Goal: Information Seeking & Learning: Check status

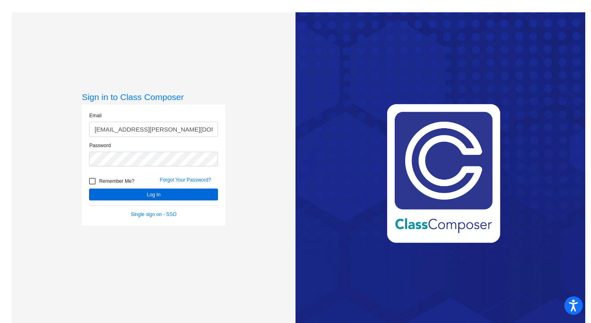
type input "[EMAIL_ADDRESS][PERSON_NAME][DOMAIN_NAME]"
click at [156, 194] on button "Log In" at bounding box center [153, 195] width 129 height 12
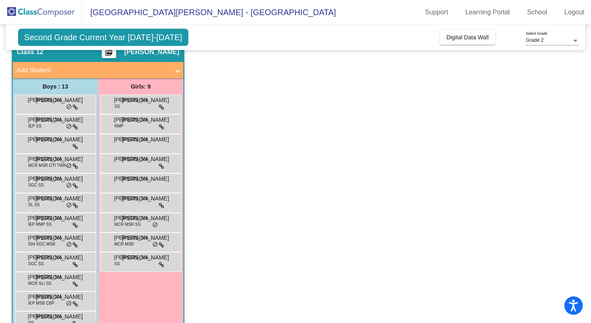
scroll to position [36, 0]
click at [50, 103] on span "[PERSON_NAME]" at bounding box center [48, 100] width 41 height 8
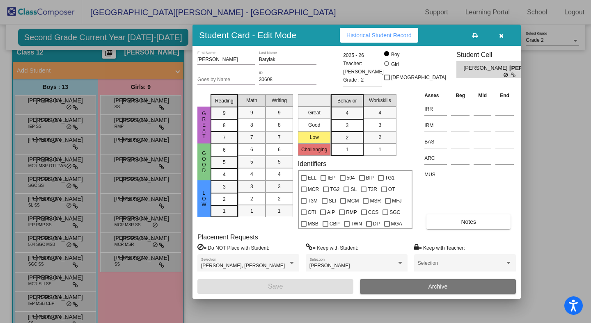
scroll to position [0, 0]
click at [485, 226] on button "Notes" at bounding box center [468, 222] width 84 height 15
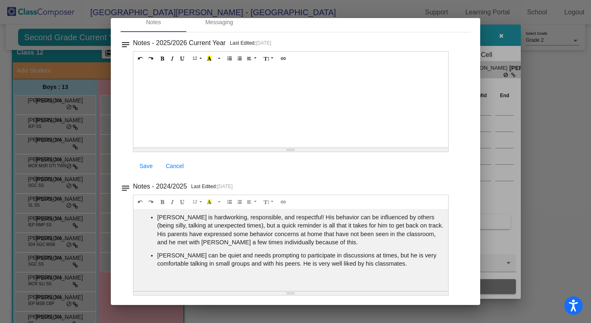
scroll to position [43, 0]
click at [562, 183] on div at bounding box center [295, 161] width 591 height 323
click at [505, 38] on div at bounding box center [295, 161] width 591 height 323
click at [501, 36] on div at bounding box center [295, 161] width 591 height 323
click at [42, 125] on div at bounding box center [295, 161] width 591 height 323
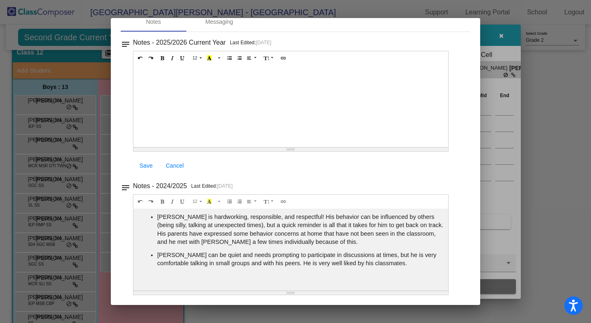
click at [42, 125] on div at bounding box center [295, 161] width 591 height 323
click at [456, 176] on div "Notes - 2024/2025 Last Edited: [DATE] 12 8 9 10 11 12 14 18 24 36 Background Co…" at bounding box center [299, 106] width 332 height 139
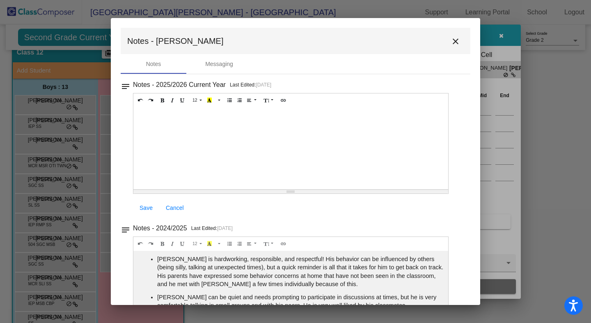
click at [455, 41] on mat-icon "close" at bounding box center [456, 42] width 10 height 10
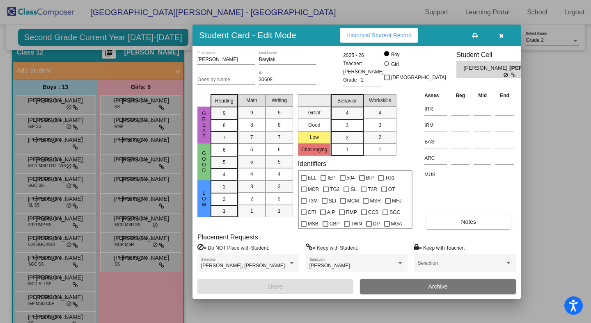
click at [39, 124] on div at bounding box center [295, 161] width 591 height 323
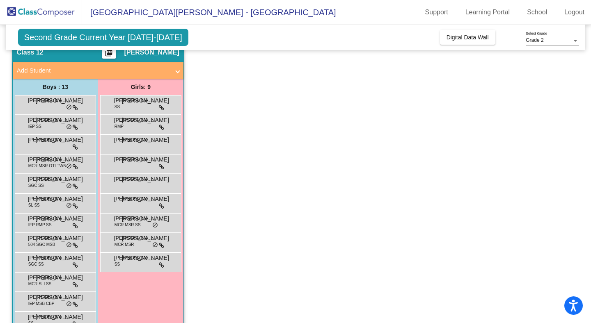
click at [39, 124] on span "IEP SS" at bounding box center [34, 127] width 13 height 6
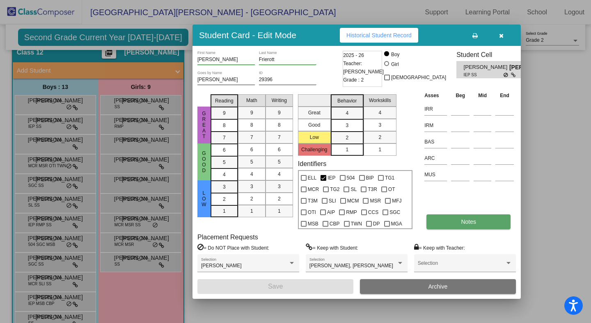
click at [455, 223] on button "Notes" at bounding box center [468, 222] width 84 height 15
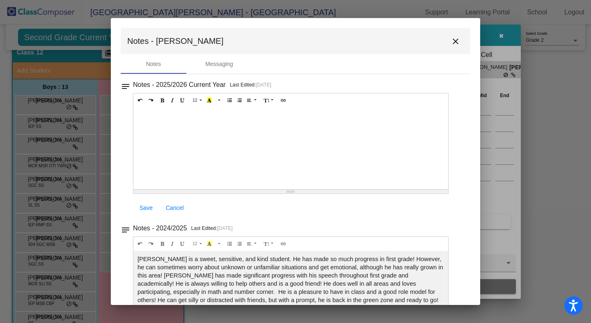
click at [455, 44] on mat-icon "close" at bounding box center [456, 42] width 10 height 10
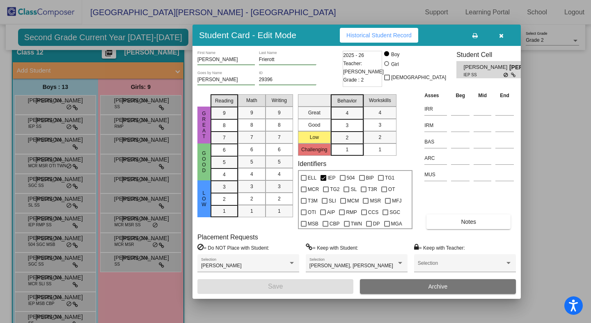
click at [501, 35] on icon "button" at bounding box center [501, 36] width 5 height 6
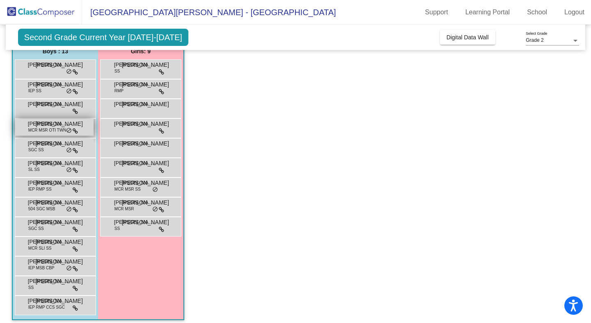
scroll to position [69, 0]
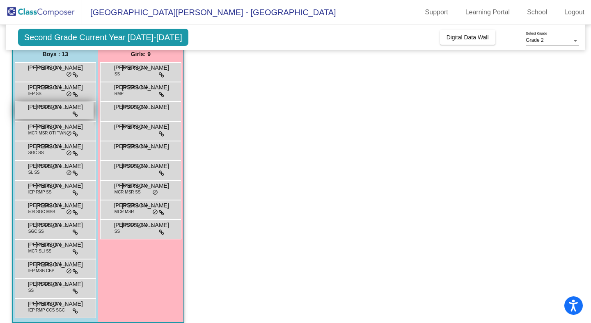
click at [54, 117] on div "[PERSON_NAME] [PERSON_NAME] lock do_not_disturb_alt" at bounding box center [54, 110] width 78 height 17
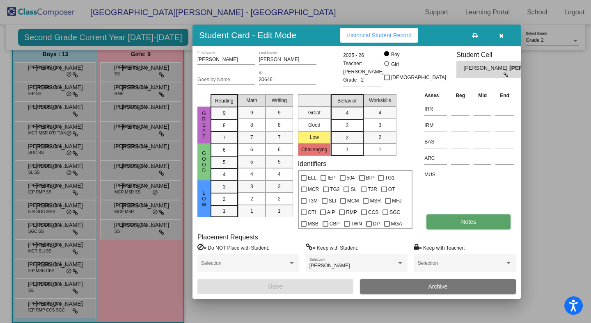
click at [471, 225] on span "Notes" at bounding box center [468, 222] width 15 height 7
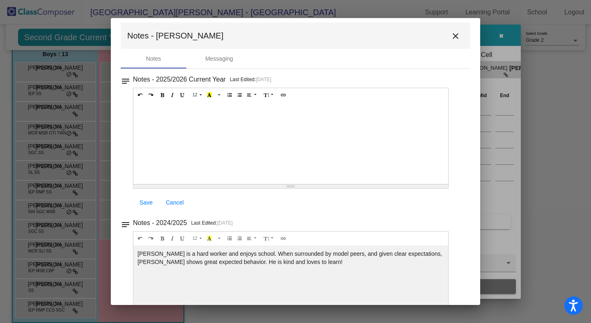
scroll to position [0, 0]
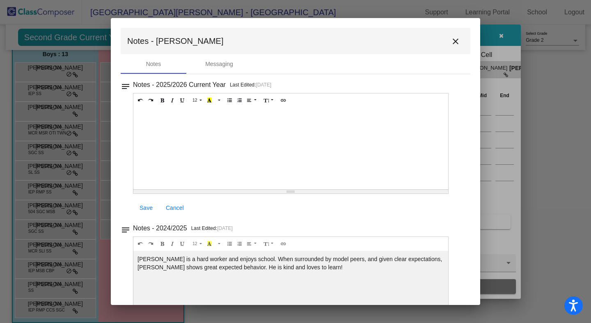
click at [455, 42] on mat-icon "close" at bounding box center [456, 42] width 10 height 10
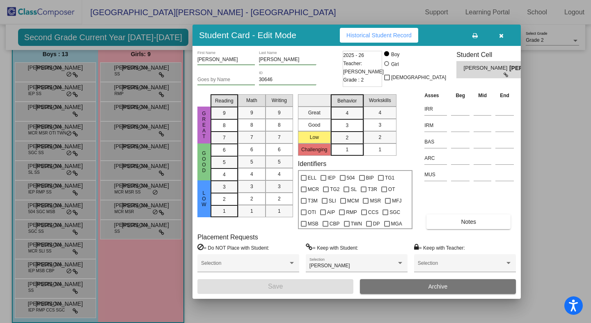
click at [501, 37] on icon "button" at bounding box center [501, 36] width 5 height 6
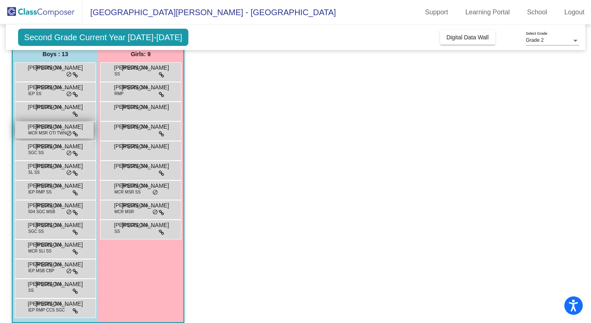
click at [37, 137] on div "[PERSON_NAME] MCR MSR OTI TWN JO lock do_not_disturb_alt" at bounding box center [54, 130] width 78 height 17
click at [45, 134] on span "MCR MSR OTI TWN" at bounding box center [47, 133] width 38 height 6
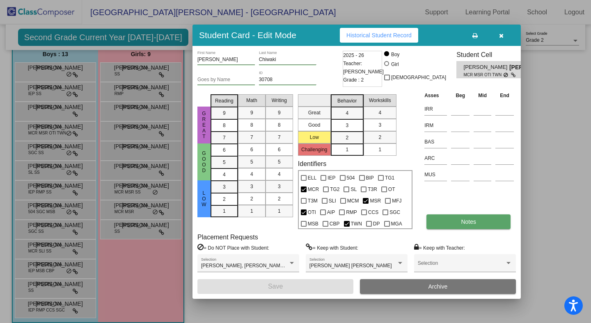
click at [474, 227] on button "Notes" at bounding box center [468, 222] width 84 height 15
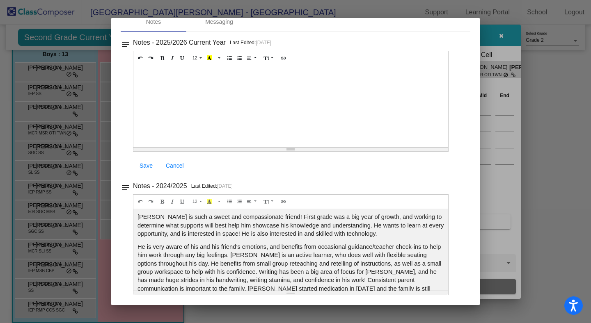
click at [503, 36] on div at bounding box center [295, 161] width 591 height 323
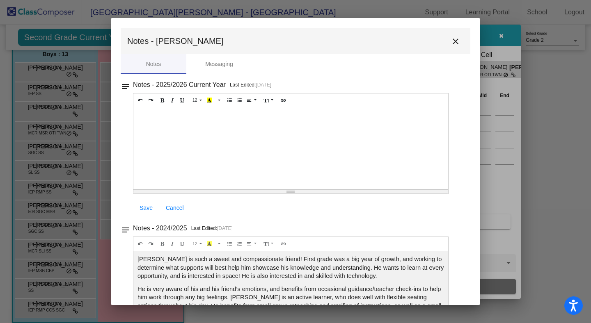
click at [460, 42] on mat-icon "close" at bounding box center [456, 42] width 10 height 10
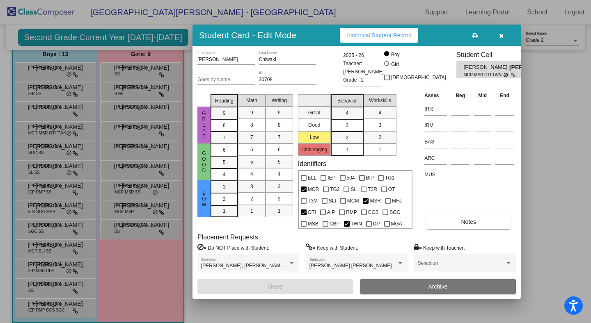
click at [502, 36] on icon "button" at bounding box center [501, 36] width 5 height 6
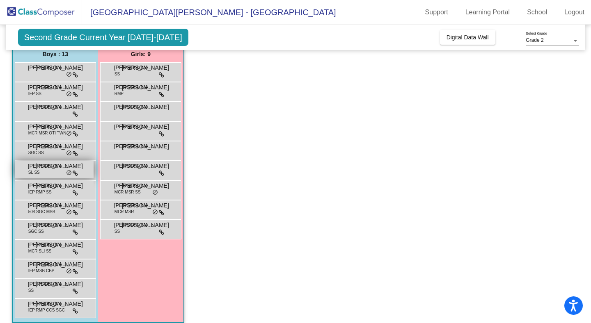
click at [46, 167] on span "[PERSON_NAME]" at bounding box center [48, 166] width 41 height 8
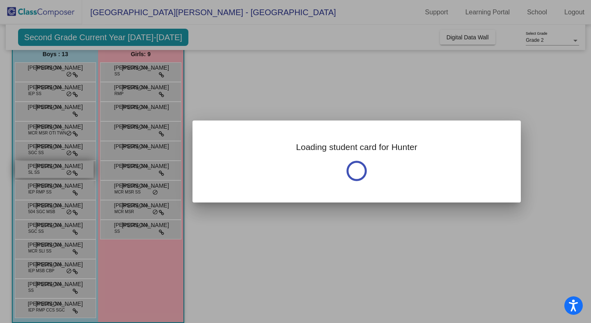
click at [46, 167] on div at bounding box center [295, 161] width 591 height 323
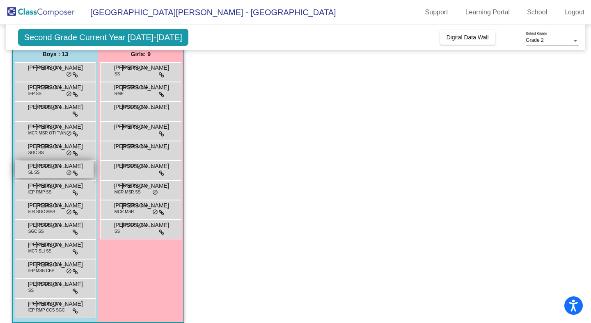
click at [53, 169] on span "[PERSON_NAME]" at bounding box center [48, 166] width 41 height 8
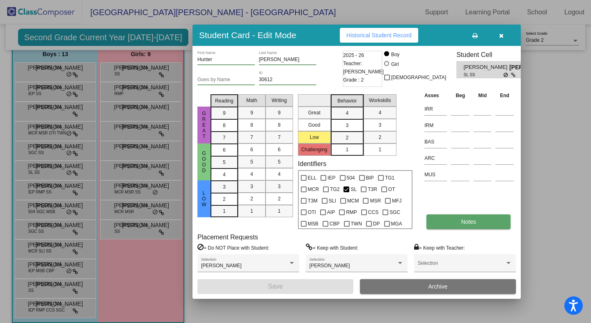
click at [463, 228] on button "Notes" at bounding box center [468, 222] width 84 height 15
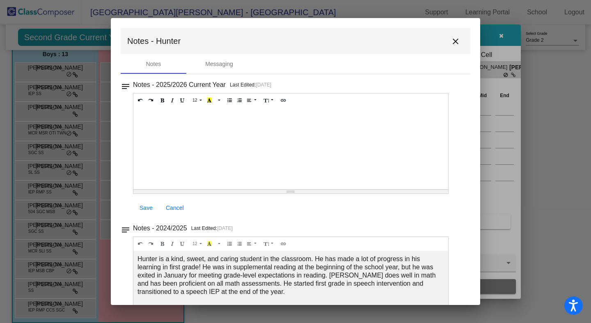
scroll to position [43, 0]
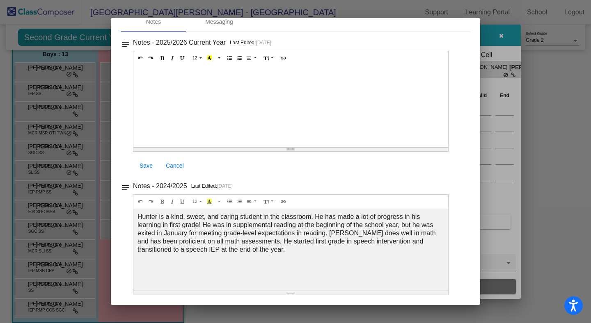
click at [501, 35] on div at bounding box center [295, 161] width 591 height 323
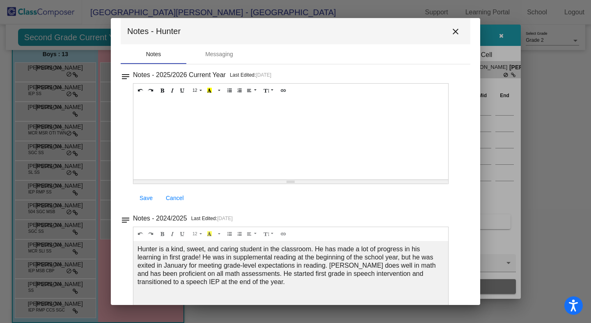
scroll to position [0, 0]
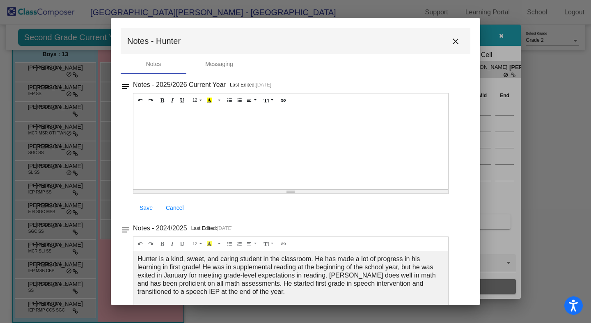
click at [455, 43] on mat-icon "close" at bounding box center [456, 42] width 10 height 10
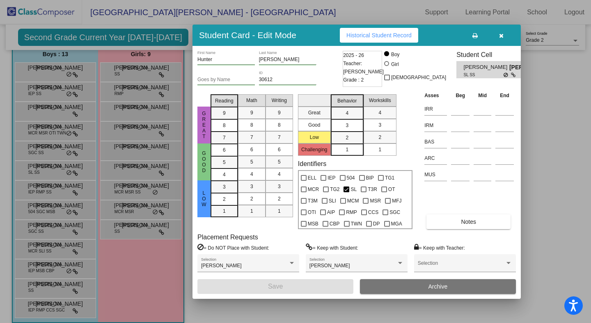
click at [501, 37] on icon "button" at bounding box center [501, 36] width 5 height 6
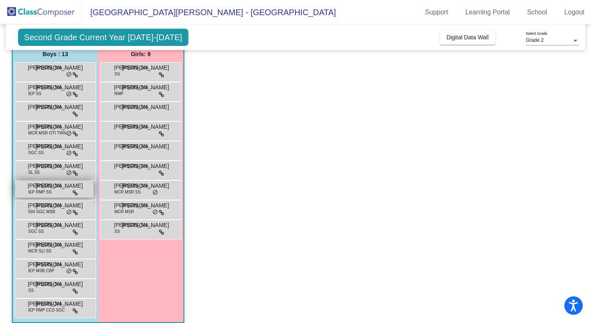
click at [58, 192] on div "[PERSON_NAME] IEP RMP SS JO lock do_not_disturb_alt" at bounding box center [54, 189] width 78 height 17
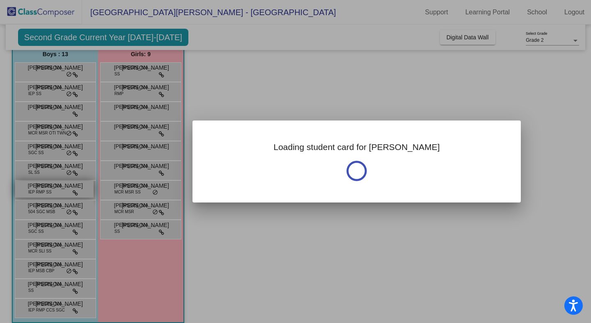
click at [58, 192] on div at bounding box center [295, 161] width 591 height 323
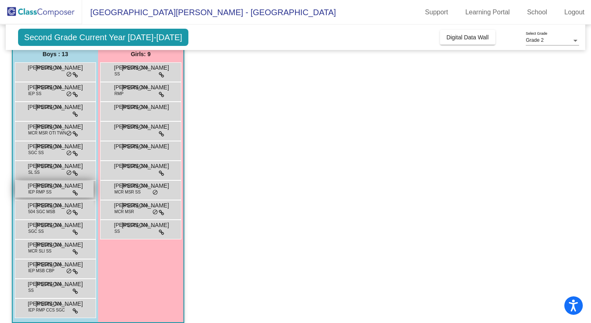
click at [55, 186] on span "[PERSON_NAME]" at bounding box center [48, 186] width 41 height 8
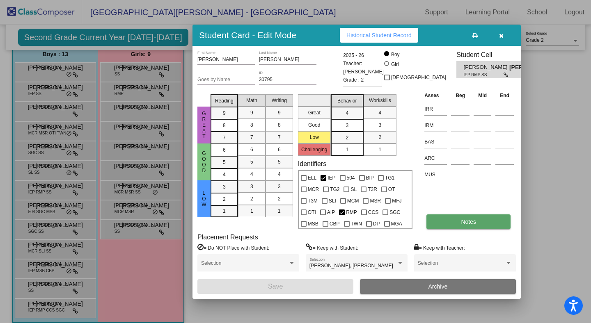
click at [467, 226] on button "Notes" at bounding box center [468, 222] width 84 height 15
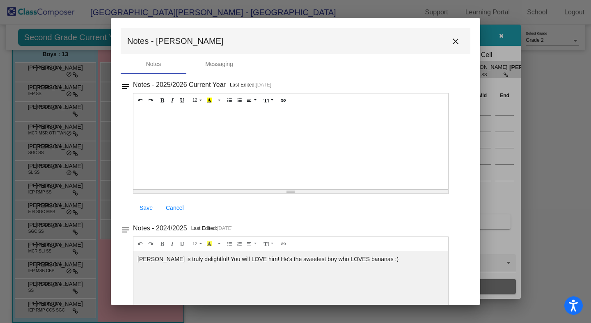
click at [459, 42] on mat-icon "close" at bounding box center [456, 42] width 10 height 10
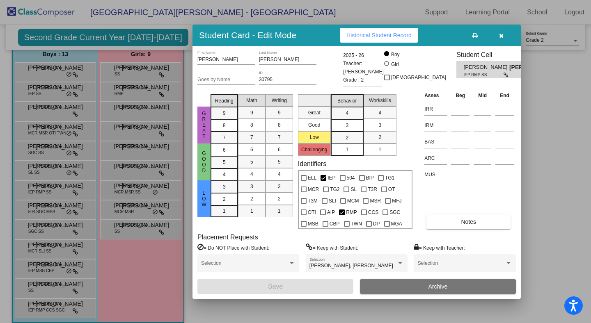
click at [392, 35] on span "Historical Student Record" at bounding box center [378, 35] width 65 height 7
click at [501, 36] on icon "button" at bounding box center [501, 36] width 5 height 6
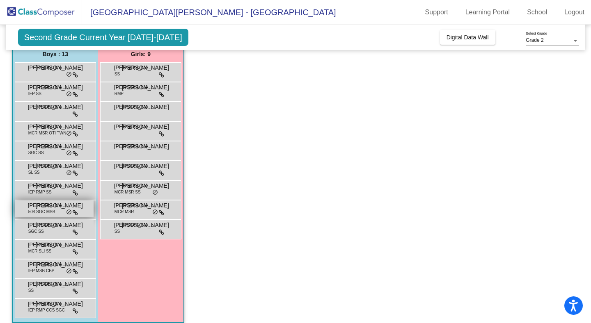
click at [48, 210] on span "504 SGC MSB" at bounding box center [41, 212] width 27 height 6
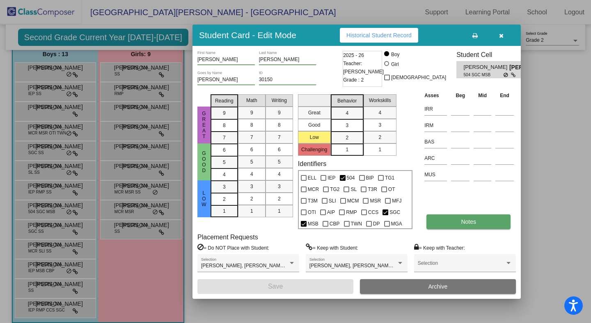
click at [466, 223] on span "Notes" at bounding box center [468, 222] width 15 height 7
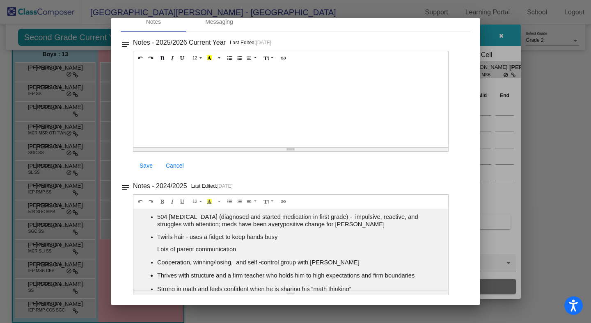
click at [460, 148] on div "Notes - 2025/2026 Current Year Last Edited: [DATE] 12 8 9 10 11 12 14 18 24 36 …" at bounding box center [299, 106] width 332 height 139
click at [530, 128] on div at bounding box center [295, 161] width 591 height 323
click at [502, 35] on div at bounding box center [295, 161] width 591 height 323
click at [450, 176] on div "Notes - 2024/2025 Last Edited: [DATE] 12 8 9 10 11 12 14 18 24 36 Background Co…" at bounding box center [299, 106] width 332 height 139
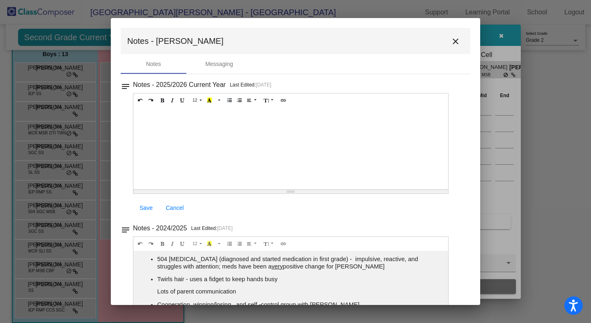
click at [458, 40] on mat-icon "close" at bounding box center [456, 42] width 10 height 10
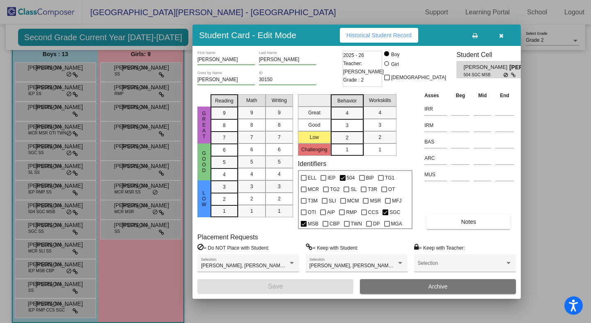
click at [398, 33] on span "Historical Student Record" at bounding box center [378, 35] width 65 height 7
click at [503, 38] on button "button" at bounding box center [501, 35] width 26 height 15
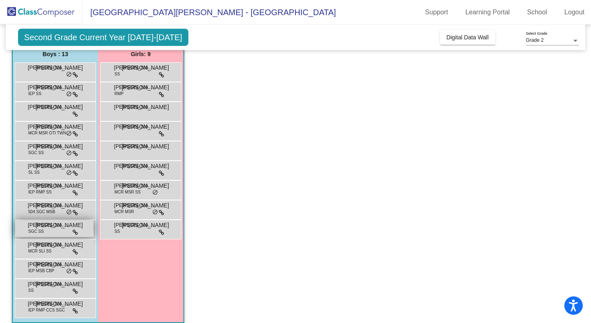
click at [46, 230] on div "[PERSON_NAME] SGC SS JO lock do_not_disturb_alt" at bounding box center [54, 228] width 78 height 17
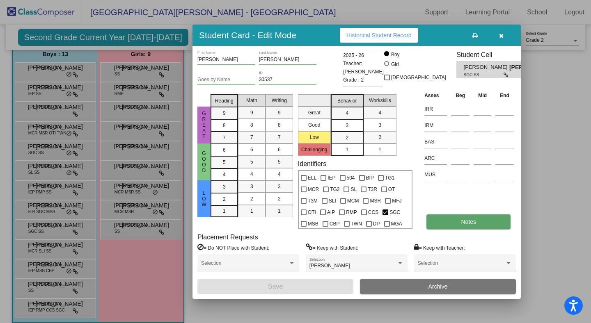
click at [458, 225] on button "Notes" at bounding box center [468, 222] width 84 height 15
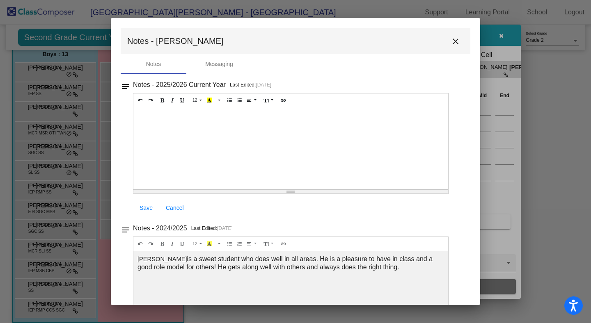
click at [460, 40] on mat-icon "close" at bounding box center [456, 42] width 10 height 10
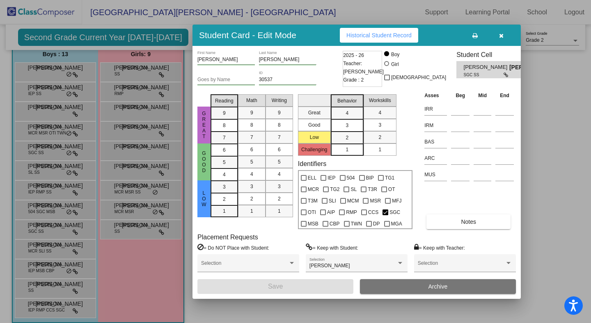
click at [405, 35] on span "Historical Student Record" at bounding box center [378, 35] width 65 height 7
click at [502, 36] on icon "button" at bounding box center [501, 36] width 5 height 6
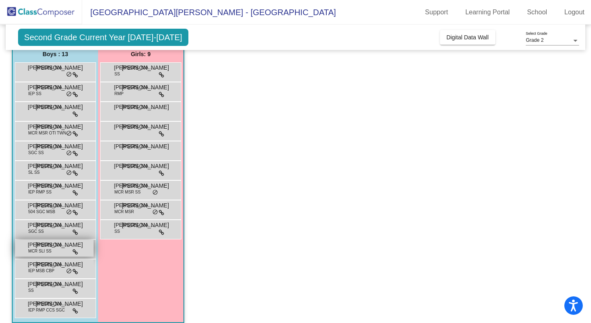
click at [39, 246] on span "[PERSON_NAME]" at bounding box center [48, 245] width 41 height 8
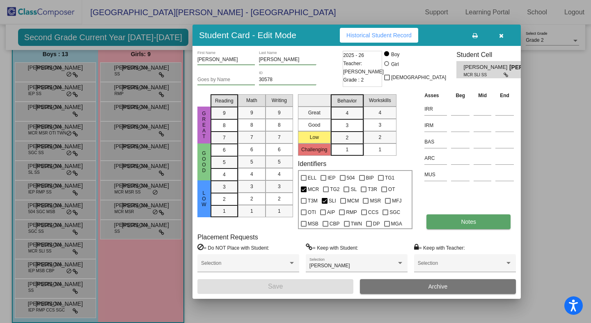
click at [468, 222] on span "Notes" at bounding box center [468, 222] width 15 height 7
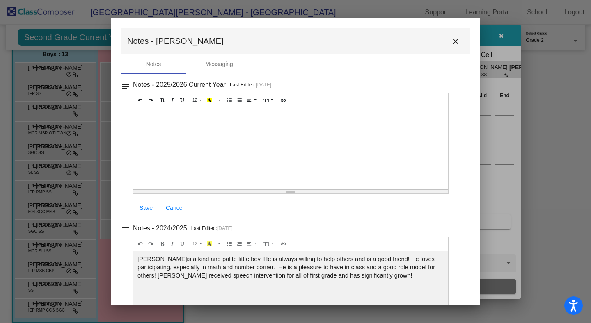
click at [457, 43] on mat-icon "close" at bounding box center [456, 42] width 10 height 10
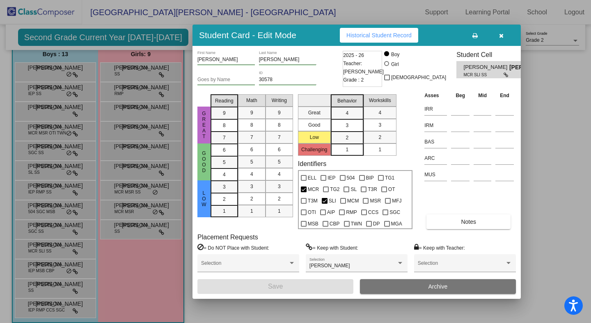
click at [404, 38] on span "Historical Student Record" at bounding box center [378, 35] width 65 height 7
click at [501, 39] on button "button" at bounding box center [501, 35] width 26 height 15
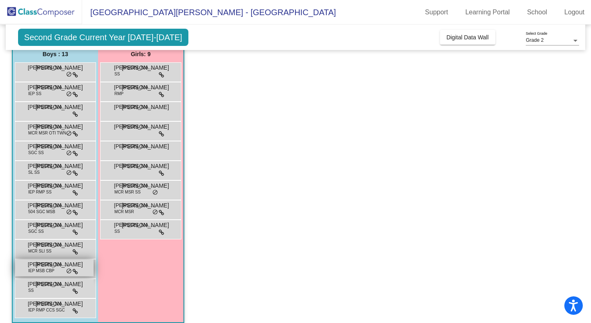
click at [50, 264] on span "[PERSON_NAME]" at bounding box center [48, 265] width 41 height 8
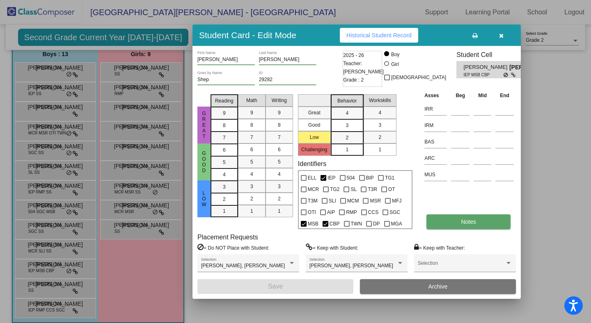
click at [477, 224] on button "Notes" at bounding box center [468, 222] width 84 height 15
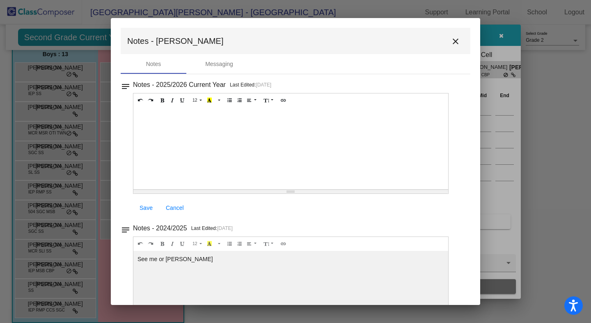
click at [456, 41] on mat-icon "close" at bounding box center [456, 42] width 10 height 10
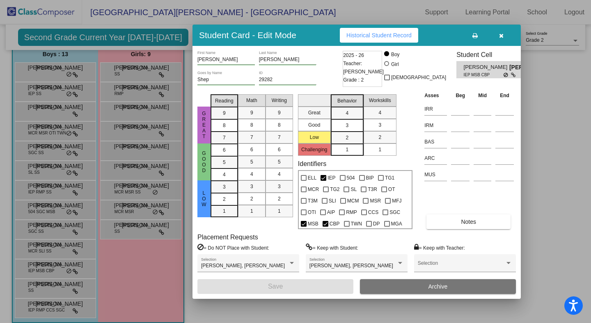
click at [401, 36] on span "Historical Student Record" at bounding box center [378, 35] width 65 height 7
click at [501, 37] on icon "button" at bounding box center [501, 36] width 5 height 6
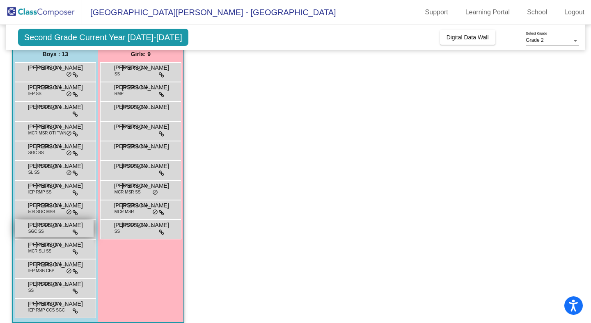
scroll to position [77, 0]
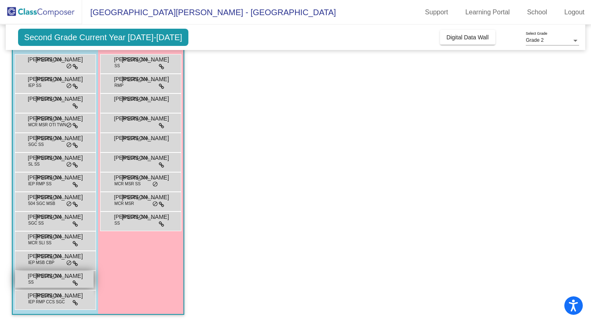
click at [54, 278] on span "[PERSON_NAME]" at bounding box center [48, 276] width 41 height 8
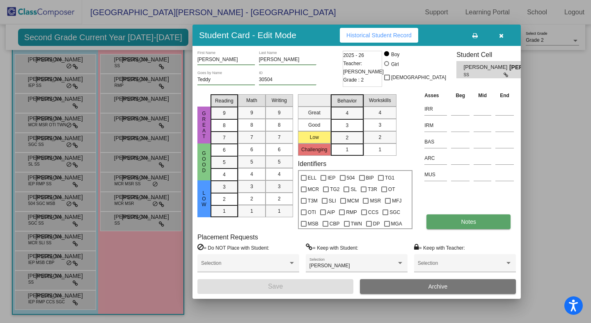
click at [455, 226] on button "Notes" at bounding box center [468, 222] width 84 height 15
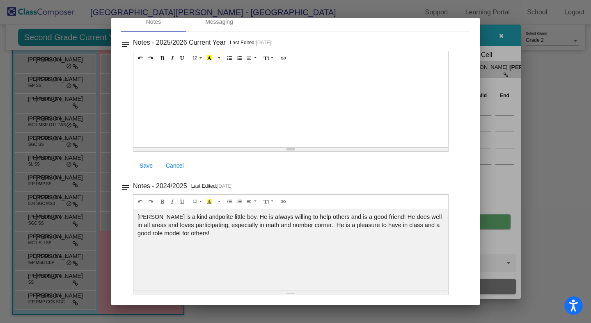
scroll to position [0, 0]
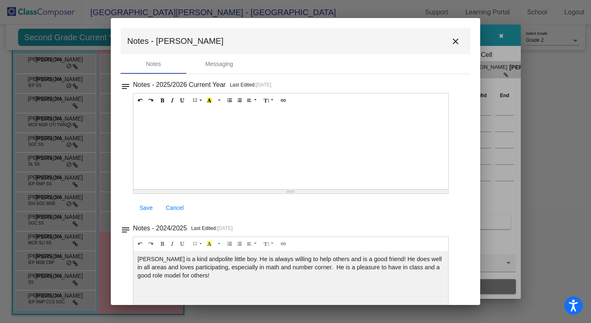
click at [457, 42] on mat-icon "close" at bounding box center [456, 42] width 10 height 10
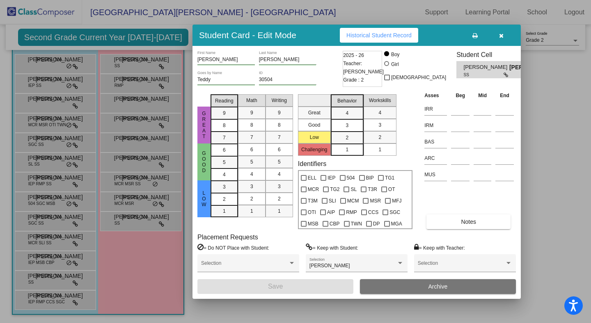
click at [404, 33] on span "Historical Student Record" at bounding box center [378, 35] width 65 height 7
click at [500, 37] on icon "button" at bounding box center [501, 36] width 5 height 6
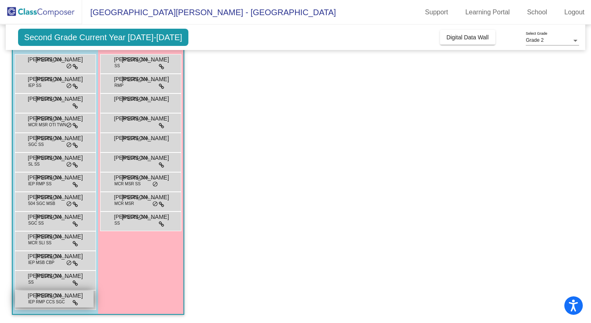
click at [44, 297] on span "[PERSON_NAME]" at bounding box center [48, 296] width 41 height 8
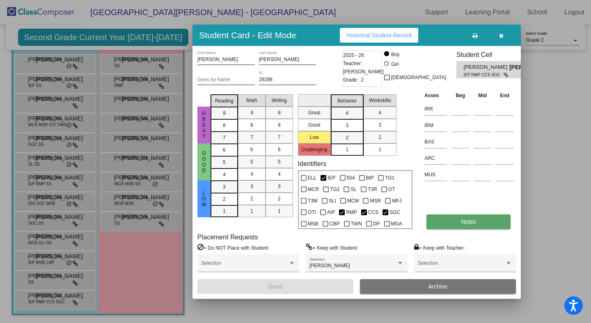
click at [478, 224] on button "Notes" at bounding box center [468, 222] width 84 height 15
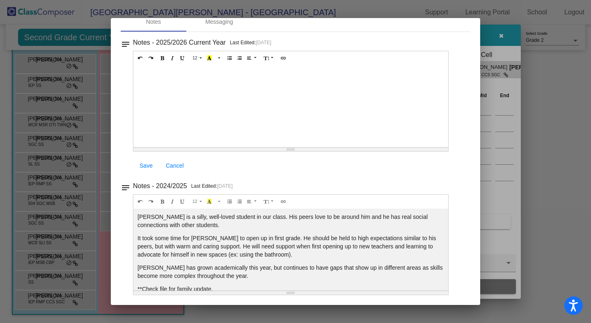
click at [503, 34] on div at bounding box center [295, 161] width 591 height 323
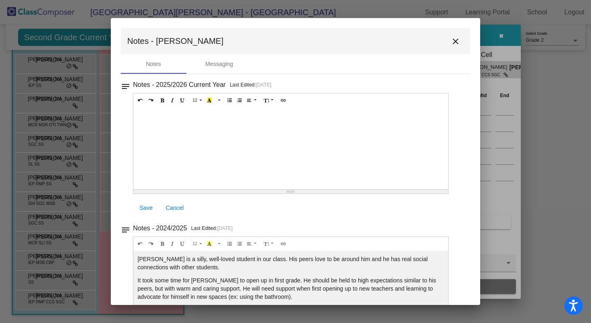
click at [455, 42] on mat-icon "close" at bounding box center [456, 42] width 10 height 10
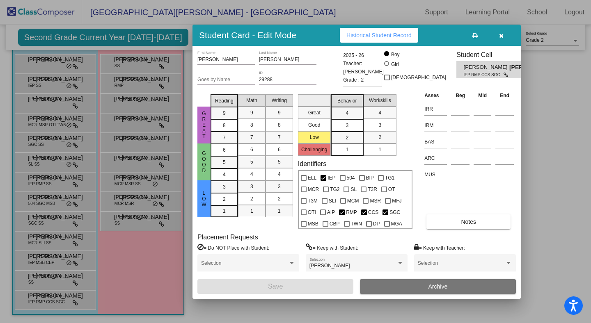
click at [387, 37] on span "Historical Student Record" at bounding box center [378, 35] width 65 height 7
click at [501, 34] on icon "button" at bounding box center [501, 36] width 5 height 6
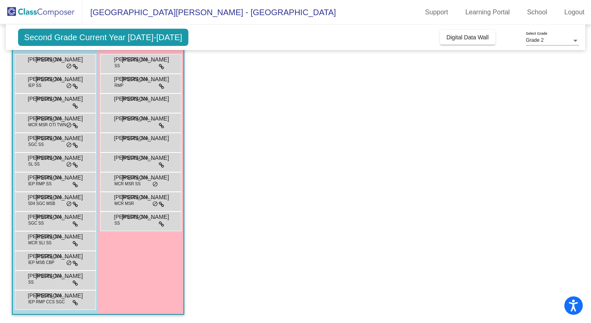
click at [413, 123] on app-classroom "Class 12 picture_as_pdf [PERSON_NAME] Add Student First Name Last Name Student …" at bounding box center [295, 162] width 567 height 323
click at [137, 60] on span "[PERSON_NAME]" at bounding box center [134, 59] width 41 height 8
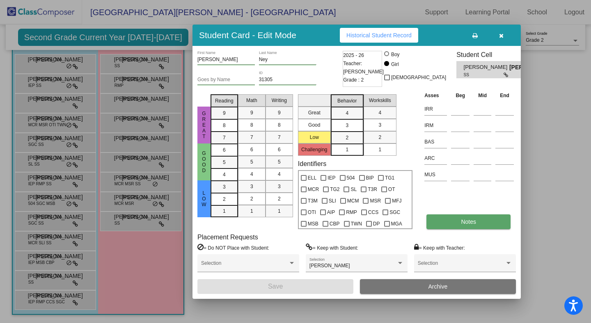
click at [455, 219] on button "Notes" at bounding box center [468, 222] width 84 height 15
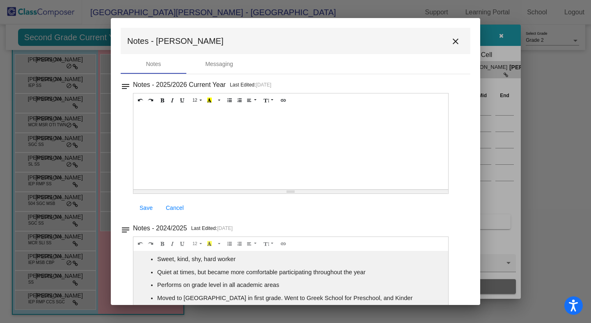
click at [455, 43] on mat-icon "close" at bounding box center [456, 42] width 10 height 10
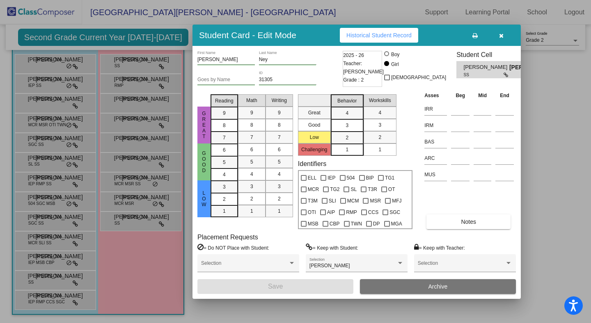
click at [400, 38] on span "Historical Student Record" at bounding box center [378, 35] width 65 height 7
click at [502, 35] on icon "button" at bounding box center [501, 36] width 5 height 6
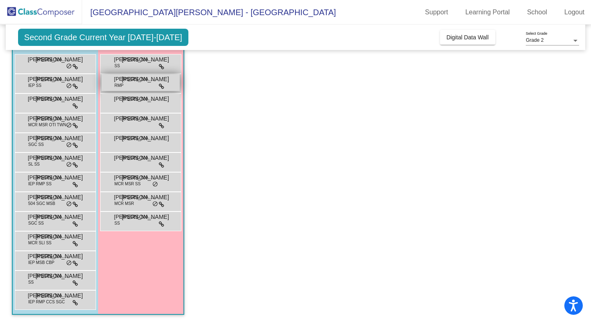
click at [138, 82] on span "[PERSON_NAME]" at bounding box center [134, 79] width 41 height 8
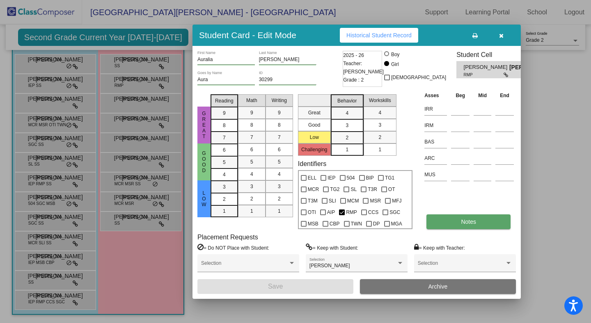
click at [464, 223] on span "Notes" at bounding box center [468, 222] width 15 height 7
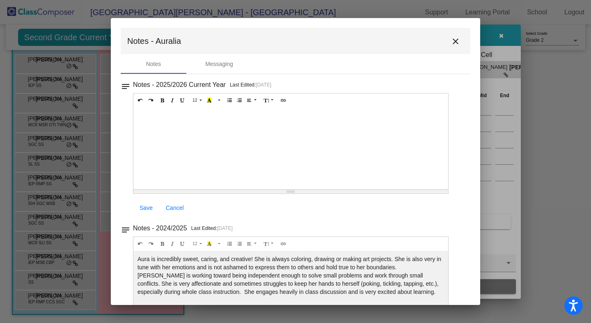
click at [456, 45] on mat-icon "close" at bounding box center [456, 42] width 10 height 10
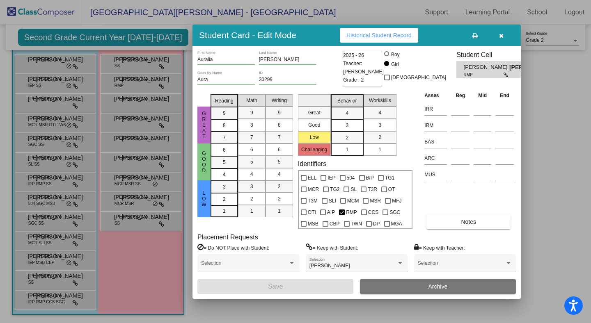
click at [407, 38] on span "Historical Student Record" at bounding box center [378, 35] width 65 height 7
click at [501, 36] on icon "button" at bounding box center [501, 36] width 5 height 6
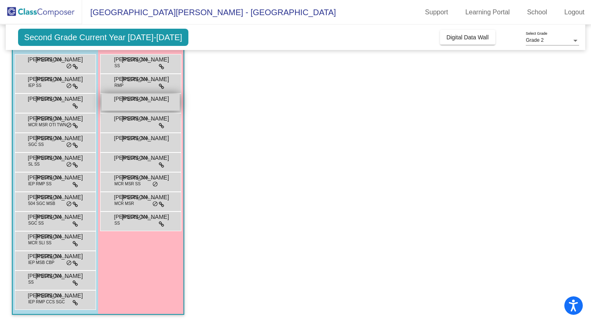
click at [129, 104] on div "[PERSON_NAME] JO lock do_not_disturb_alt" at bounding box center [140, 102] width 78 height 17
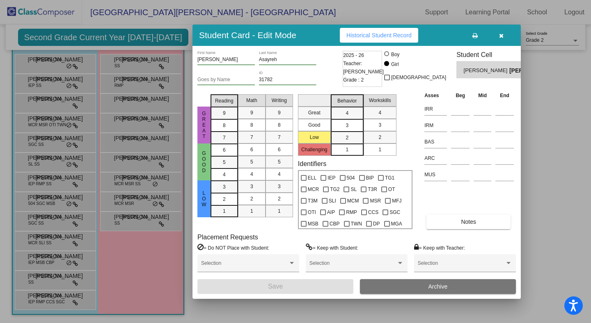
click at [374, 39] on button "Historical Student Record" at bounding box center [379, 35] width 78 height 15
click at [501, 35] on icon "button" at bounding box center [501, 36] width 5 height 6
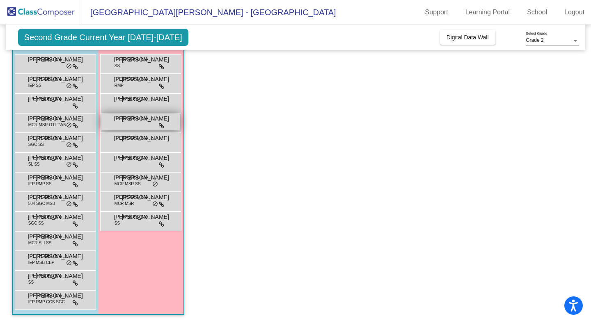
click at [138, 125] on div "[PERSON_NAME] lock do_not_disturb_alt" at bounding box center [140, 122] width 78 height 17
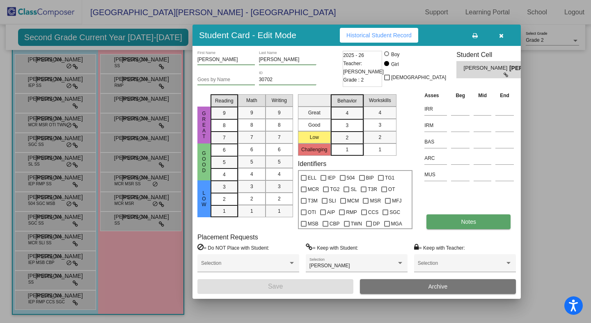
click at [474, 224] on span "Notes" at bounding box center [468, 222] width 15 height 7
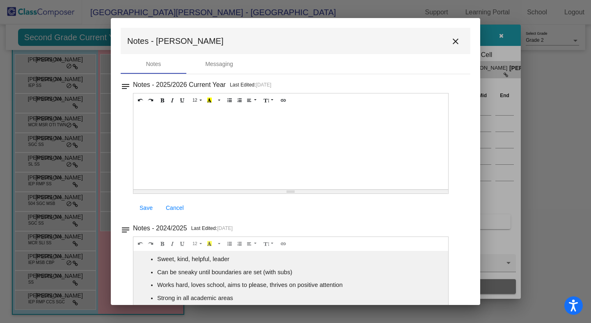
click at [458, 45] on mat-icon "close" at bounding box center [456, 42] width 10 height 10
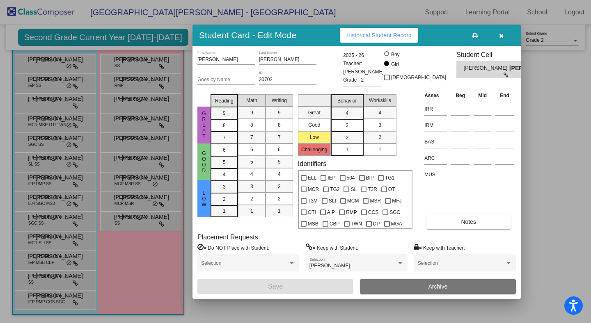
click at [406, 38] on span "Historical Student Record" at bounding box center [378, 35] width 65 height 7
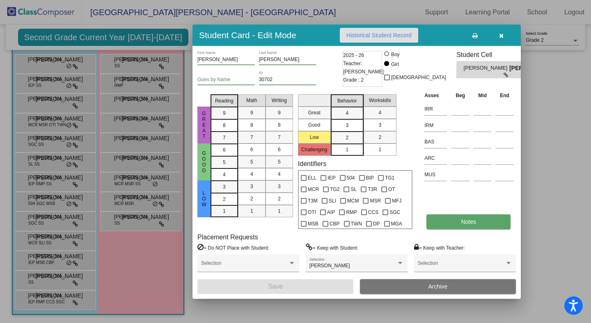
click at [473, 222] on span "Notes" at bounding box center [468, 222] width 15 height 7
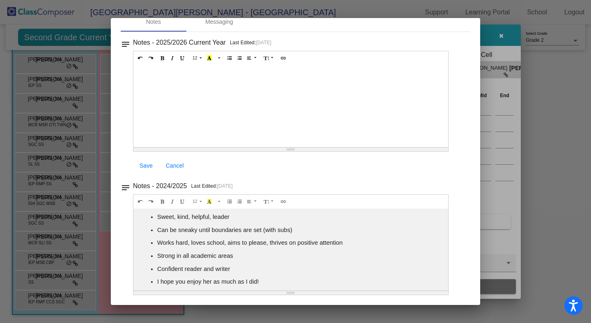
scroll to position [43, 0]
click at [556, 100] on div at bounding box center [295, 161] width 591 height 323
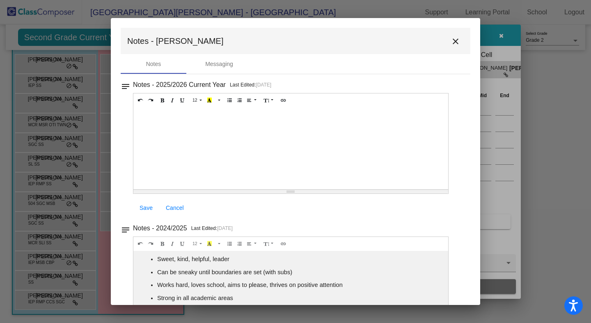
click at [458, 41] on mat-icon "close" at bounding box center [456, 42] width 10 height 10
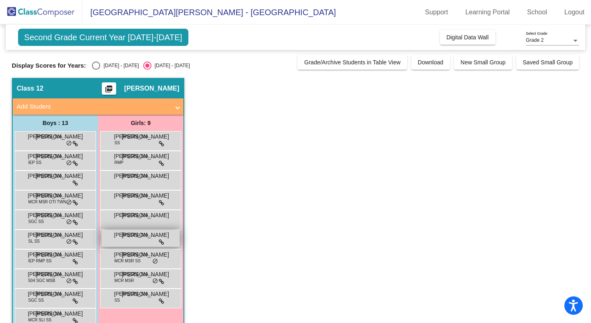
click at [138, 245] on div "Olivia Clark JO lock do_not_disturb_alt" at bounding box center [140, 238] width 78 height 17
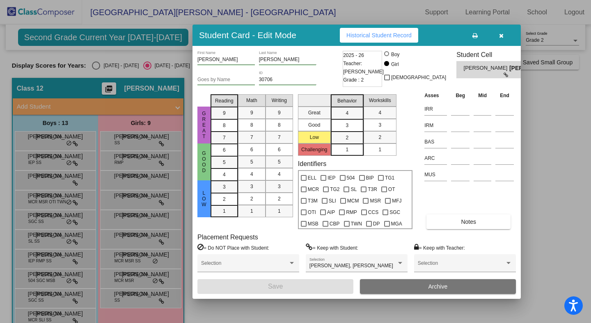
click at [395, 38] on span "Historical Student Record" at bounding box center [378, 35] width 65 height 7
click at [502, 37] on icon "button" at bounding box center [501, 36] width 5 height 6
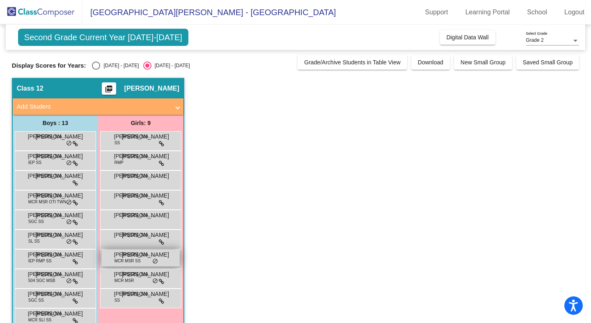
click at [130, 264] on span "MCR MSR SS" at bounding box center [127, 261] width 26 height 6
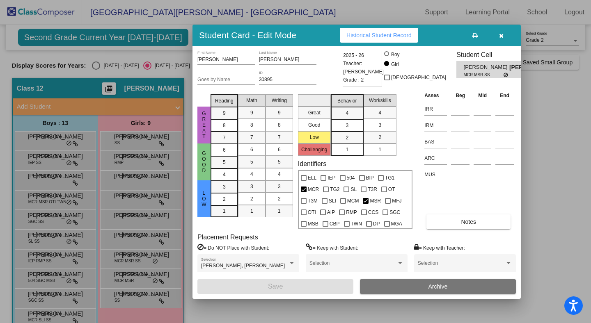
click at [390, 37] on span "Historical Student Record" at bounding box center [378, 35] width 65 height 7
click at [468, 224] on span "Notes" at bounding box center [468, 222] width 15 height 7
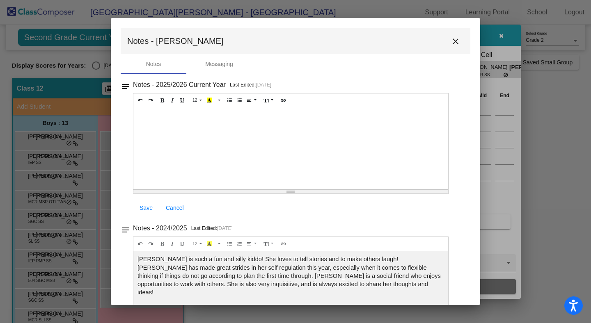
click at [458, 38] on mat-icon "close" at bounding box center [456, 42] width 10 height 10
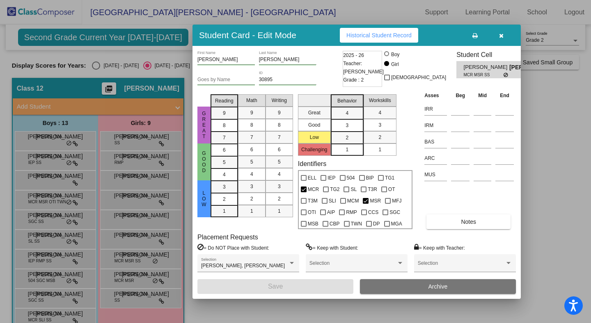
click at [500, 34] on icon "button" at bounding box center [501, 36] width 5 height 6
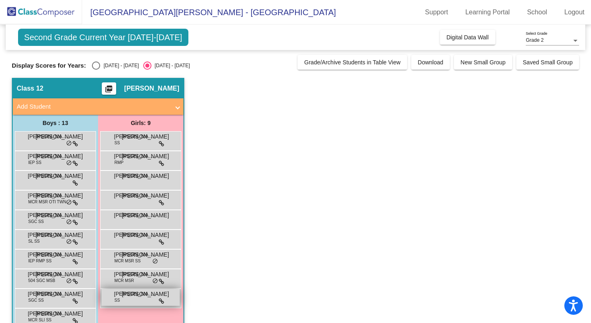
click at [142, 298] on span "[PERSON_NAME]" at bounding box center [134, 294] width 41 height 8
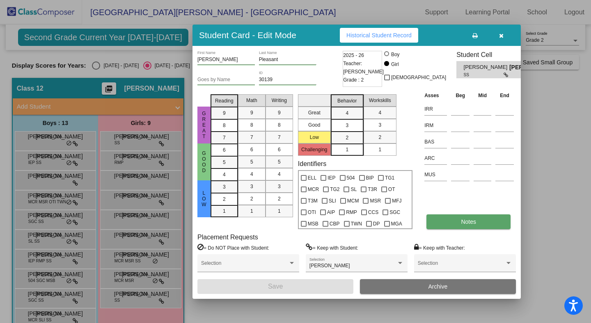
click at [464, 224] on span "Notes" at bounding box center [468, 222] width 15 height 7
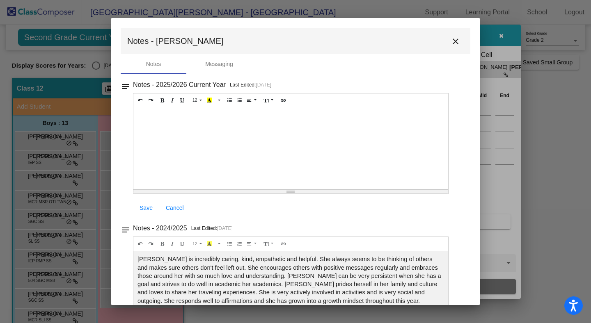
click at [455, 39] on mat-icon "close" at bounding box center [456, 42] width 10 height 10
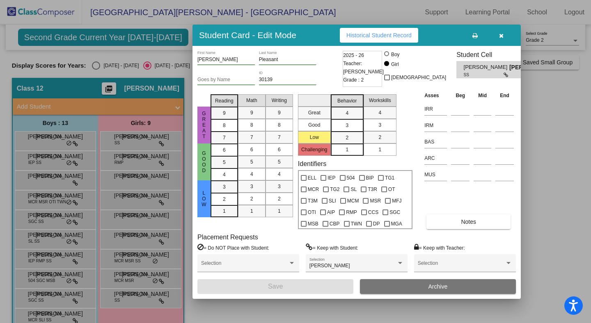
click at [387, 37] on span "Historical Student Record" at bounding box center [378, 35] width 65 height 7
click at [503, 35] on icon "button" at bounding box center [501, 36] width 5 height 6
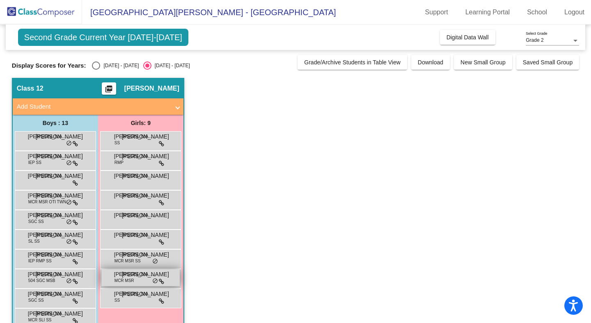
click at [133, 275] on span "[PERSON_NAME]" at bounding box center [134, 274] width 41 height 8
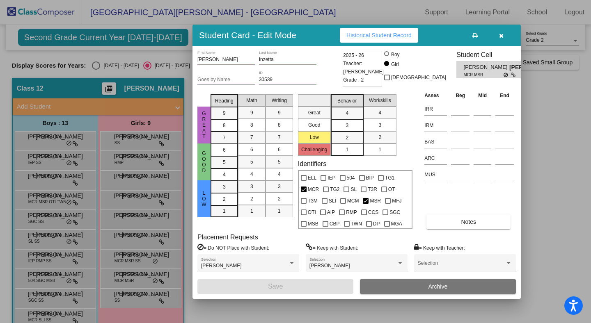
click at [504, 37] on button "button" at bounding box center [501, 35] width 26 height 15
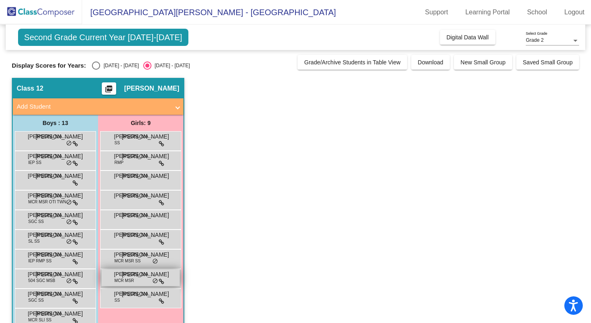
click at [116, 277] on span "[PERSON_NAME]" at bounding box center [134, 274] width 41 height 8
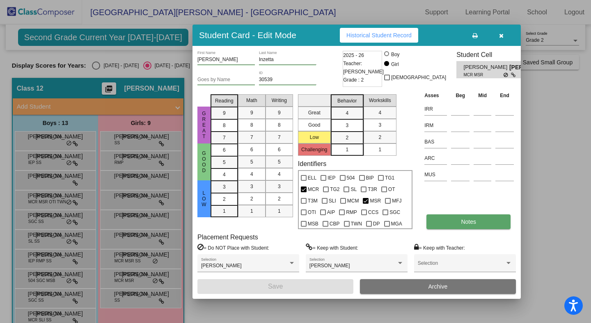
click at [464, 222] on span "Notes" at bounding box center [468, 222] width 15 height 7
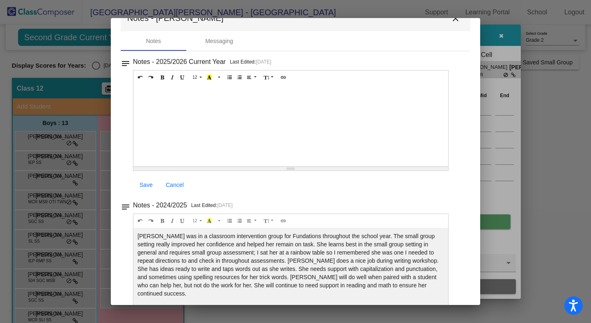
scroll to position [43, 0]
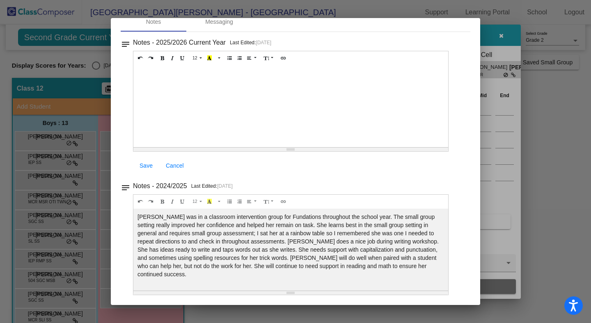
click at [536, 108] on div at bounding box center [295, 161] width 591 height 323
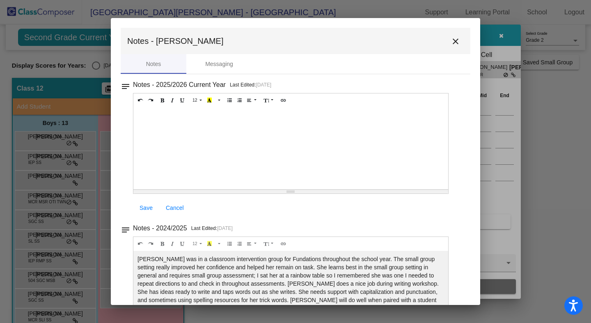
click at [459, 40] on mat-icon "close" at bounding box center [456, 42] width 10 height 10
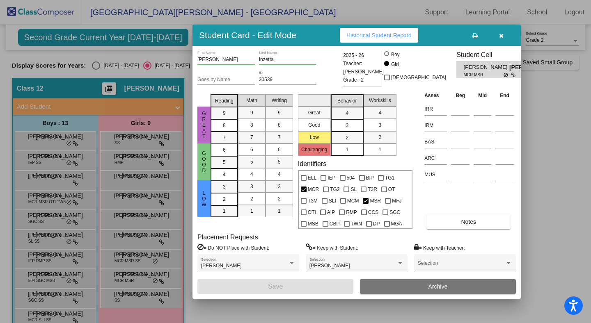
click at [405, 34] on span "Historical Student Record" at bounding box center [378, 35] width 65 height 7
click at [502, 36] on icon "button" at bounding box center [501, 36] width 5 height 6
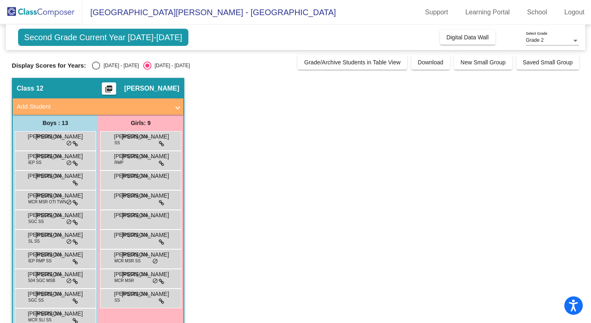
click at [96, 65] on div "Select an option" at bounding box center [96, 66] width 8 height 8
click at [96, 70] on input "[DATE] - [DATE]" at bounding box center [96, 70] width 0 height 0
radio input "true"
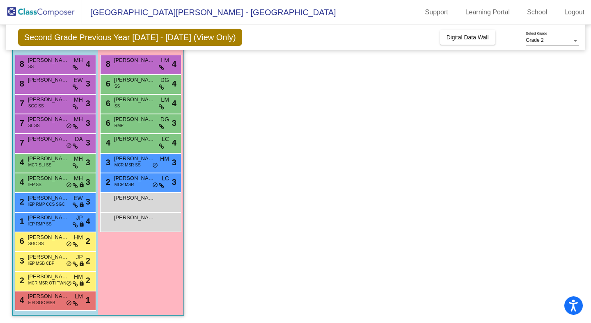
scroll to position [77, 0]
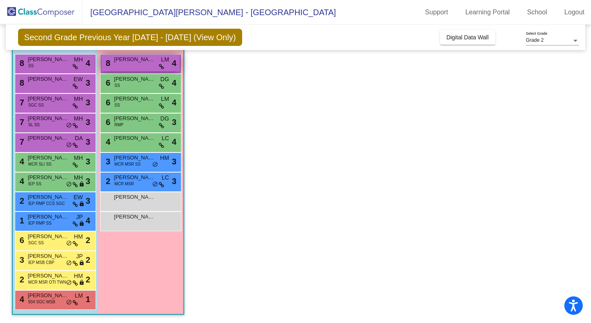
click at [130, 62] on span "[PERSON_NAME]" at bounding box center [134, 59] width 41 height 8
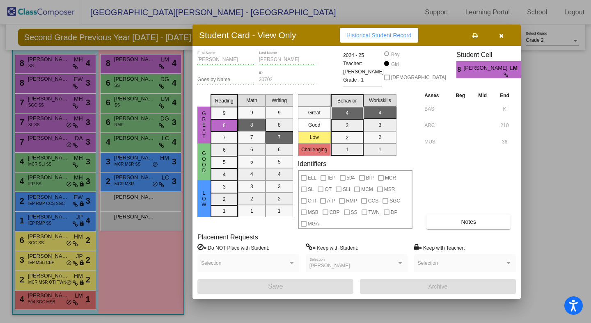
click at [502, 39] on button "button" at bounding box center [501, 35] width 26 height 15
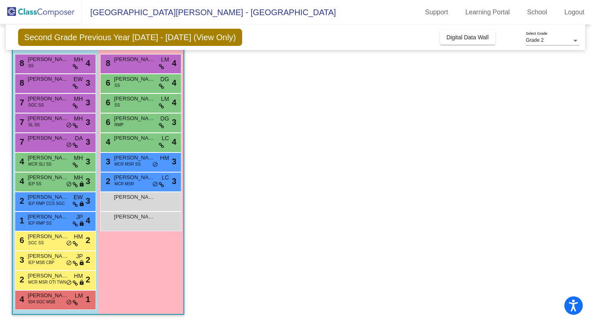
scroll to position [74, 0]
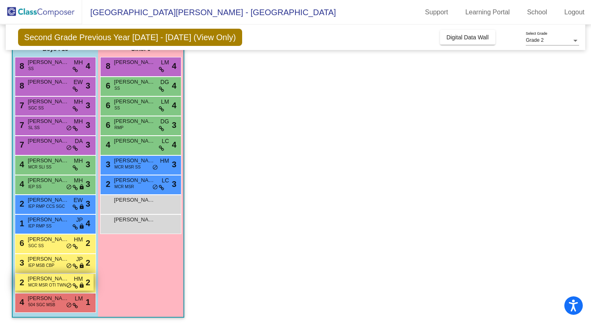
click at [57, 281] on span "[PERSON_NAME]" at bounding box center [48, 279] width 41 height 8
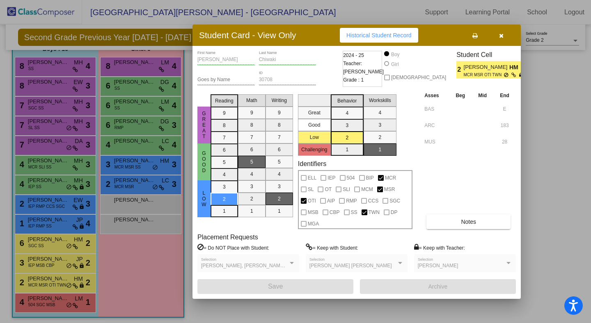
click at [401, 35] on span "Historical Student Record" at bounding box center [378, 35] width 65 height 7
click at [502, 38] on icon "button" at bounding box center [501, 36] width 5 height 6
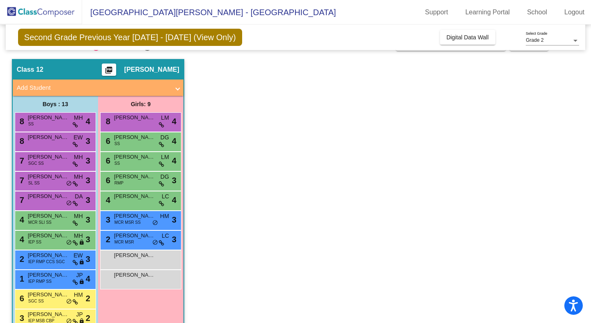
scroll to position [0, 0]
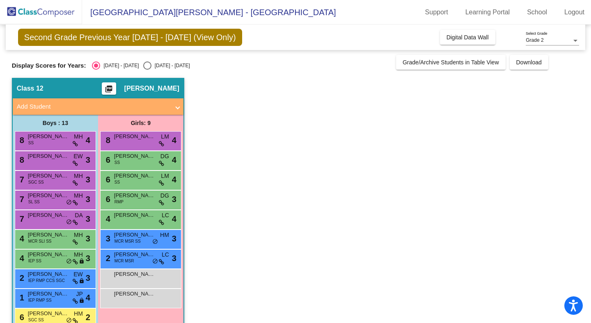
click at [143, 67] on div "Select an option" at bounding box center [147, 66] width 8 height 8
click at [147, 70] on input "[DATE] - [DATE]" at bounding box center [147, 70] width 0 height 0
radio input "true"
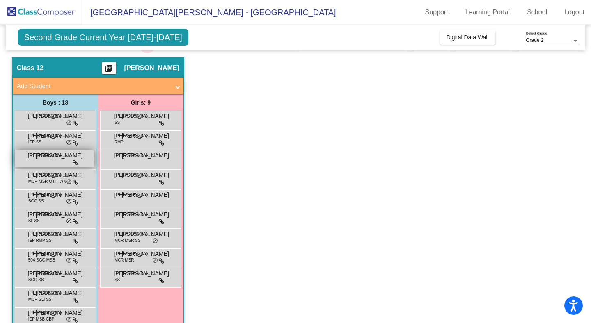
scroll to position [22, 0]
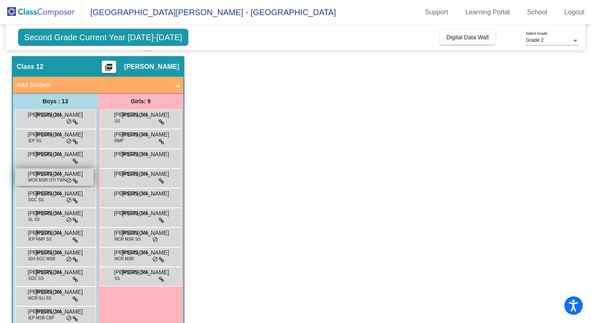
click at [65, 177] on span "[PERSON_NAME]" at bounding box center [48, 174] width 41 height 8
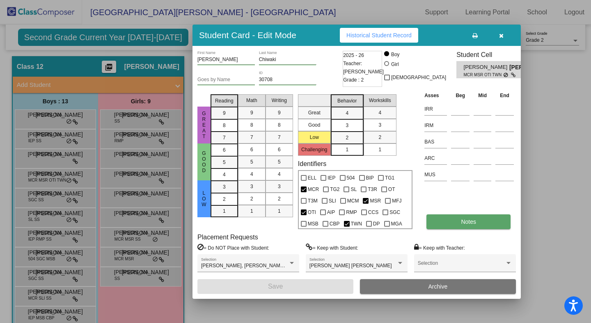
click at [455, 222] on button "Notes" at bounding box center [468, 222] width 84 height 15
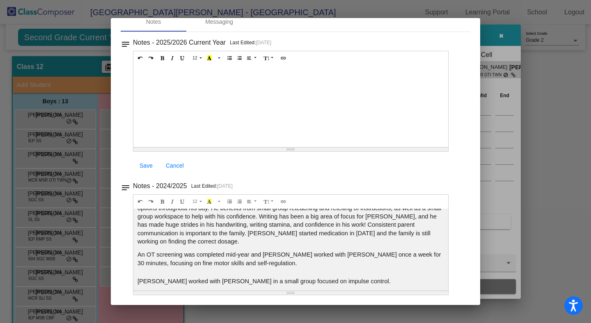
scroll to position [59, 0]
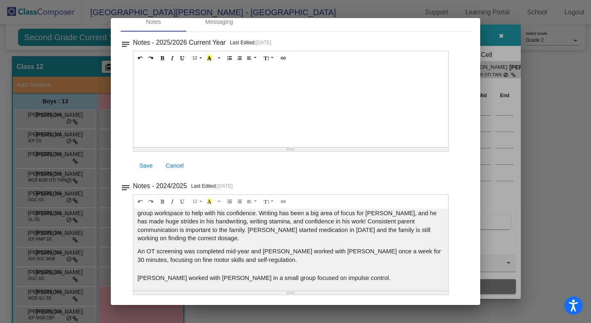
click at [535, 119] on div at bounding box center [295, 161] width 591 height 323
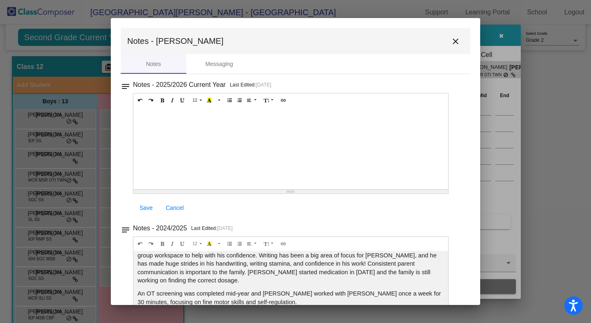
click at [457, 40] on mat-icon "close" at bounding box center [456, 42] width 10 height 10
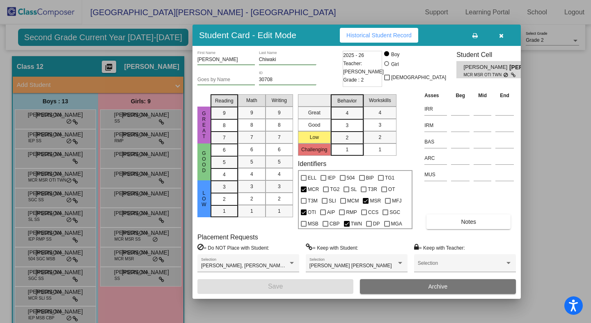
click at [505, 36] on button "button" at bounding box center [501, 35] width 26 height 15
